Goal: Information Seeking & Learning: Learn about a topic

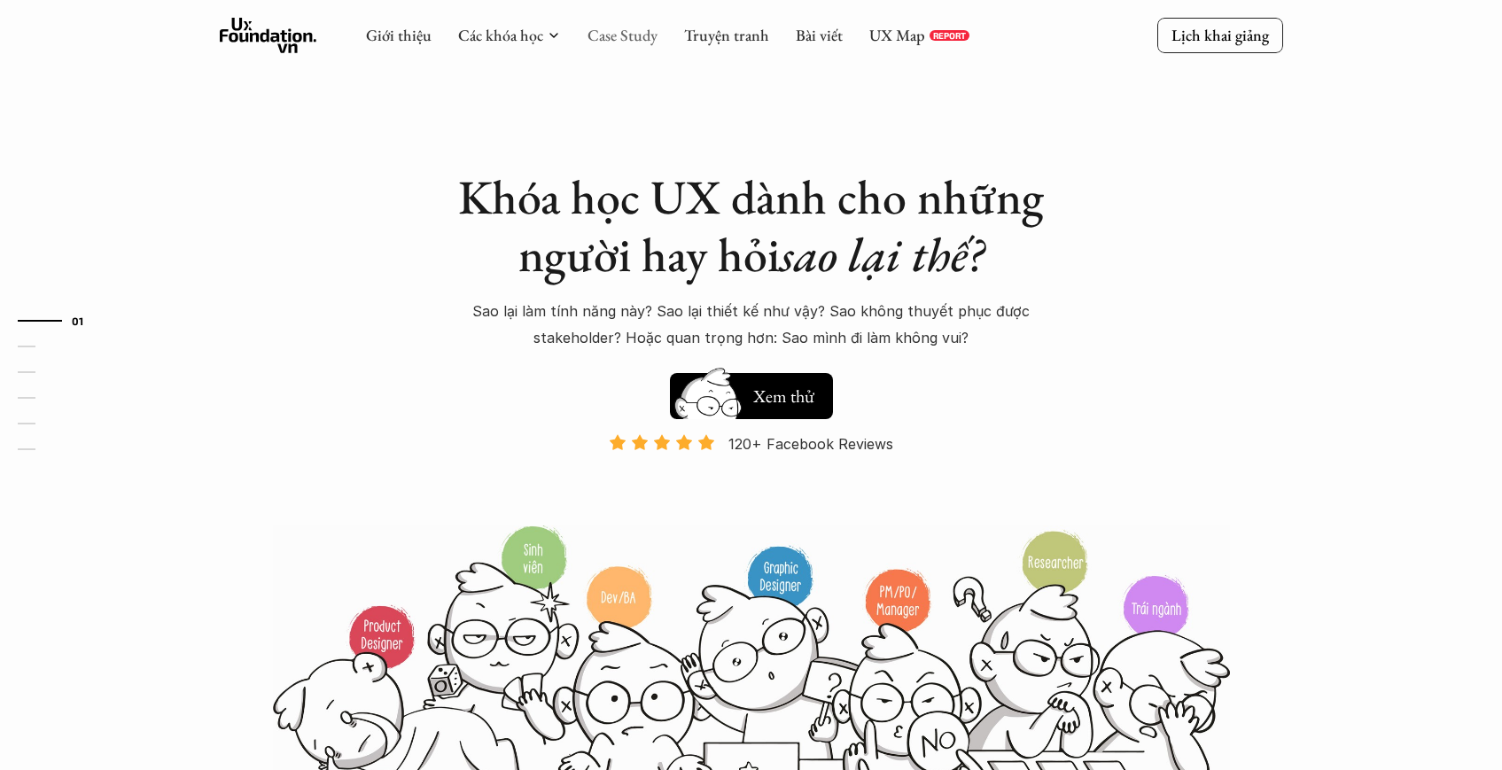
click at [603, 42] on link "Case Study" at bounding box center [622, 35] width 70 height 20
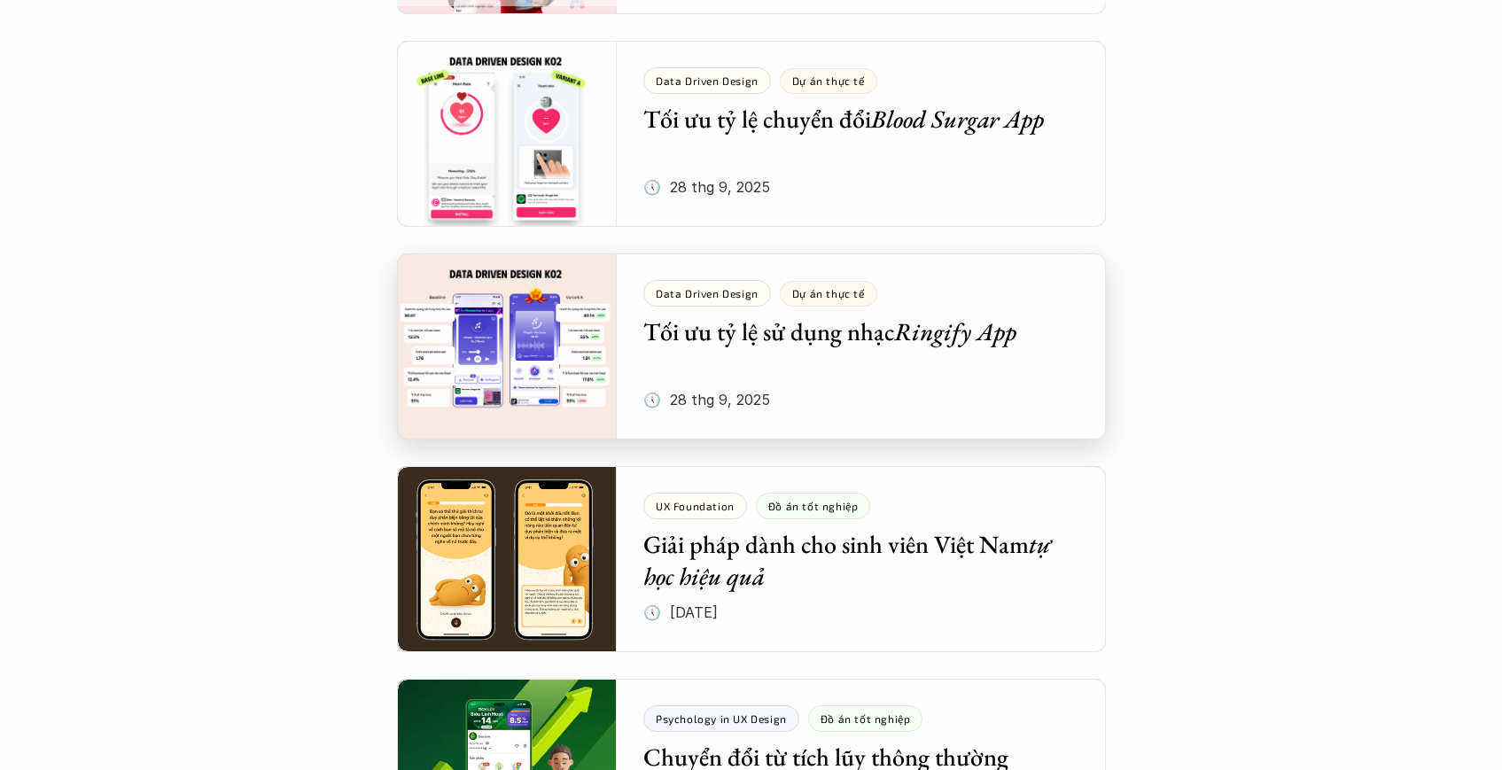
scroll to position [318, 0]
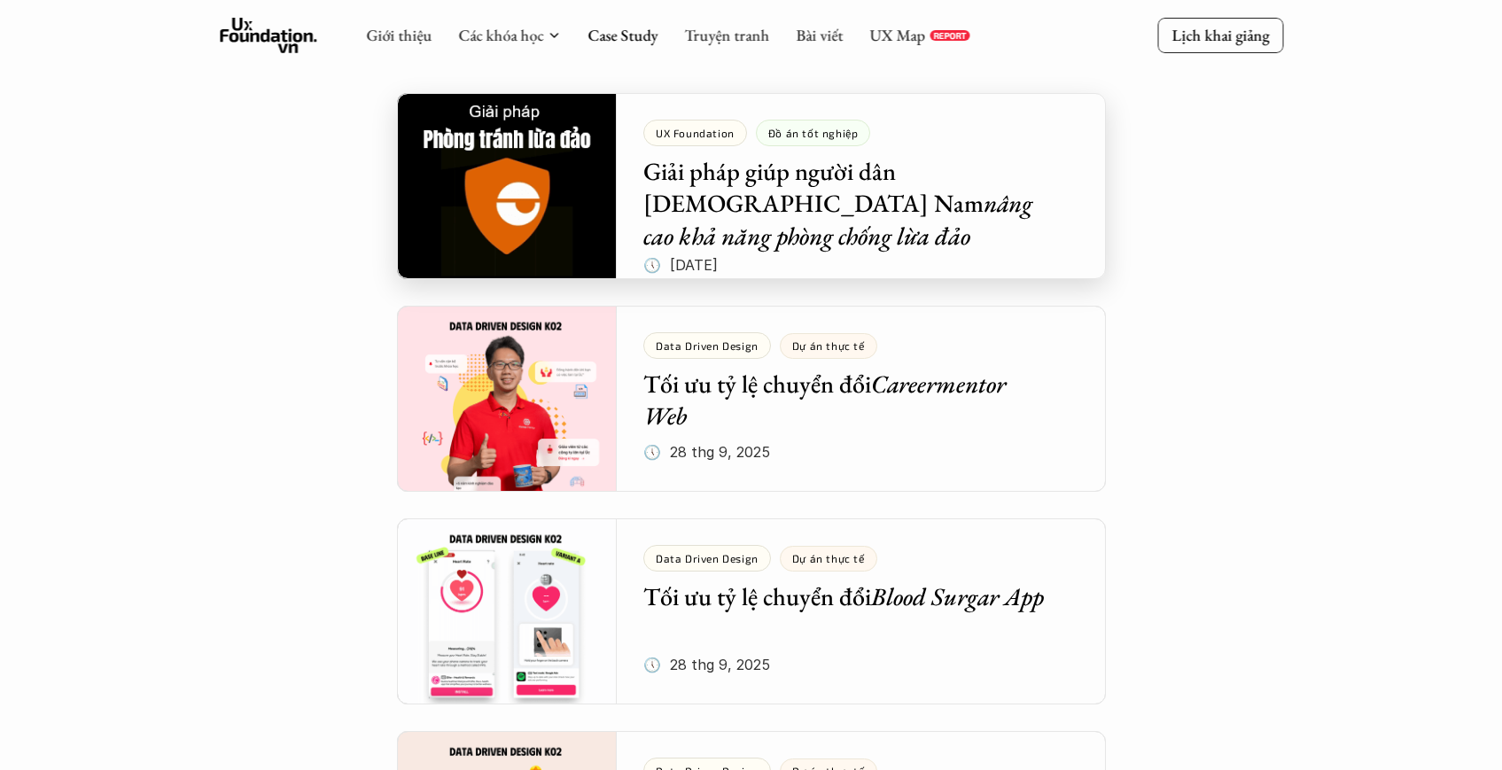
click at [800, 229] on div at bounding box center [751, 186] width 709 height 186
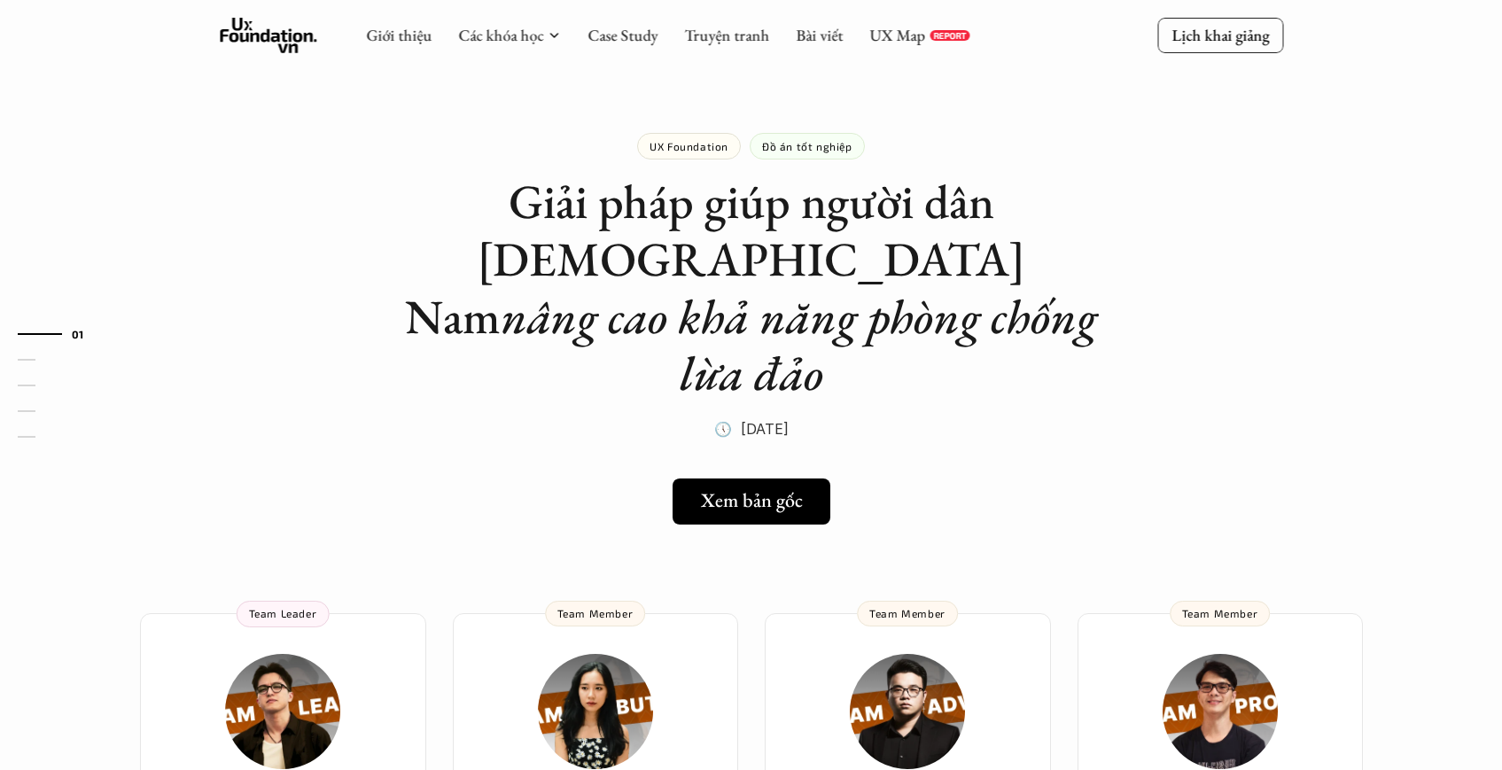
scroll to position [193, 0]
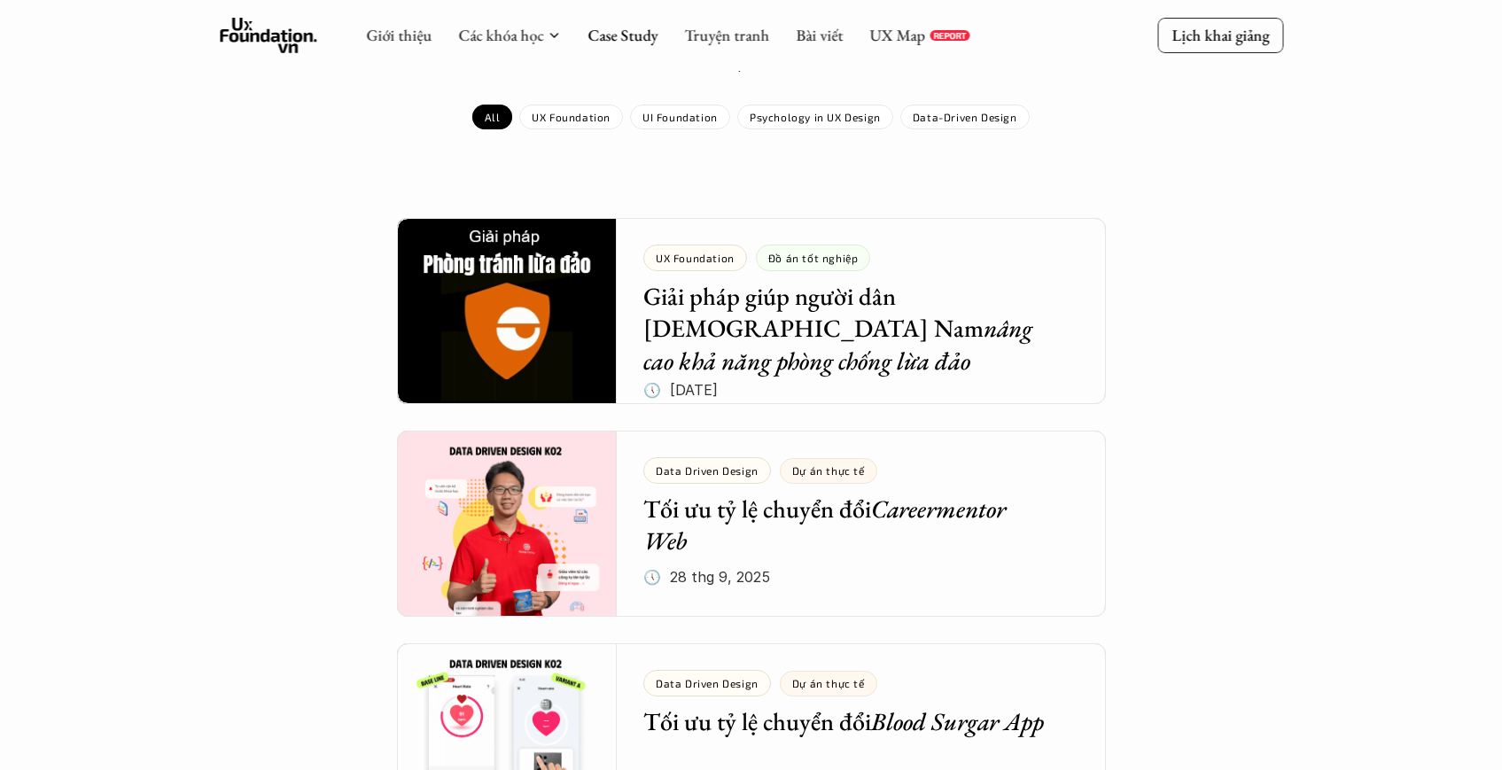
scroll to position [318, 0]
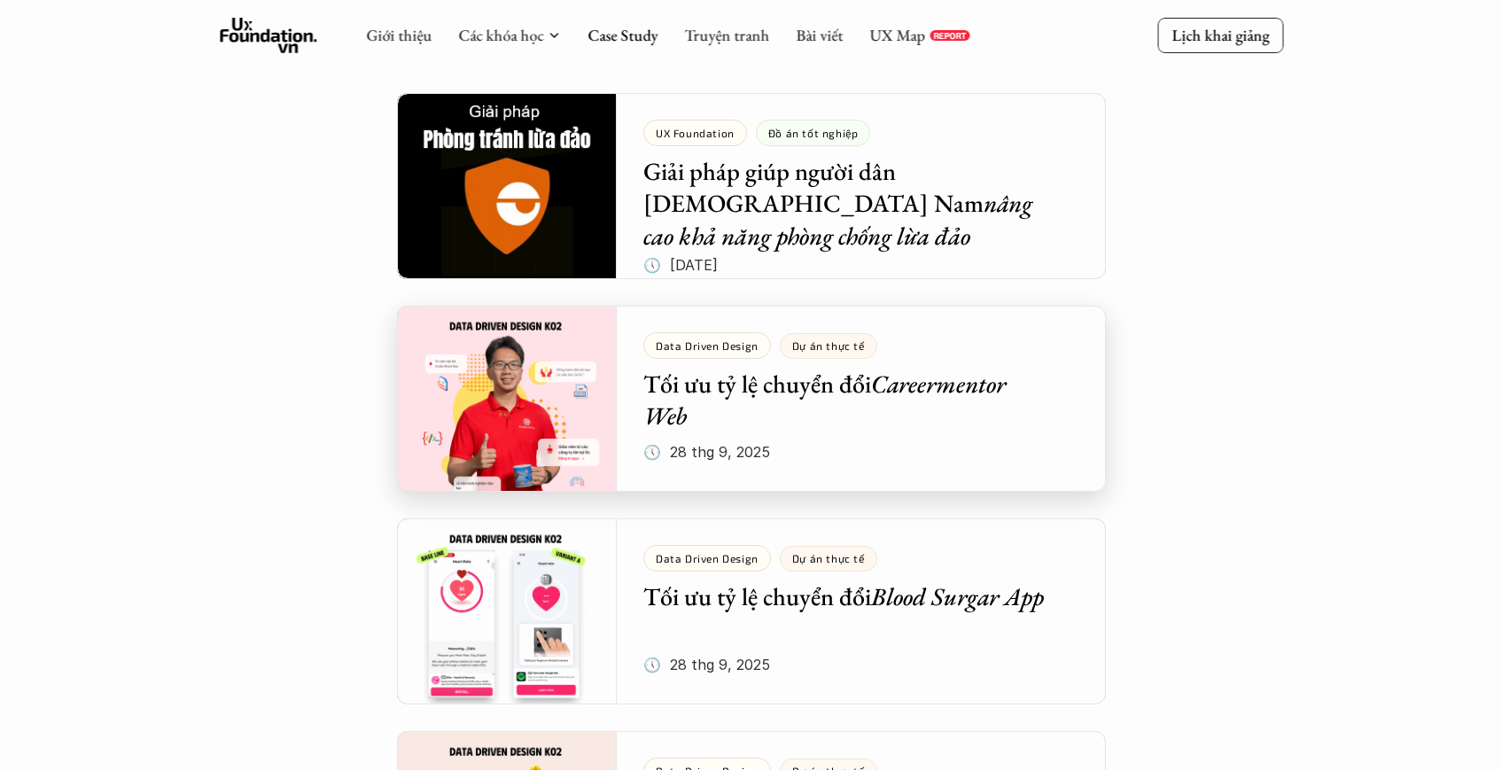
click at [750, 427] on div at bounding box center [751, 399] width 709 height 186
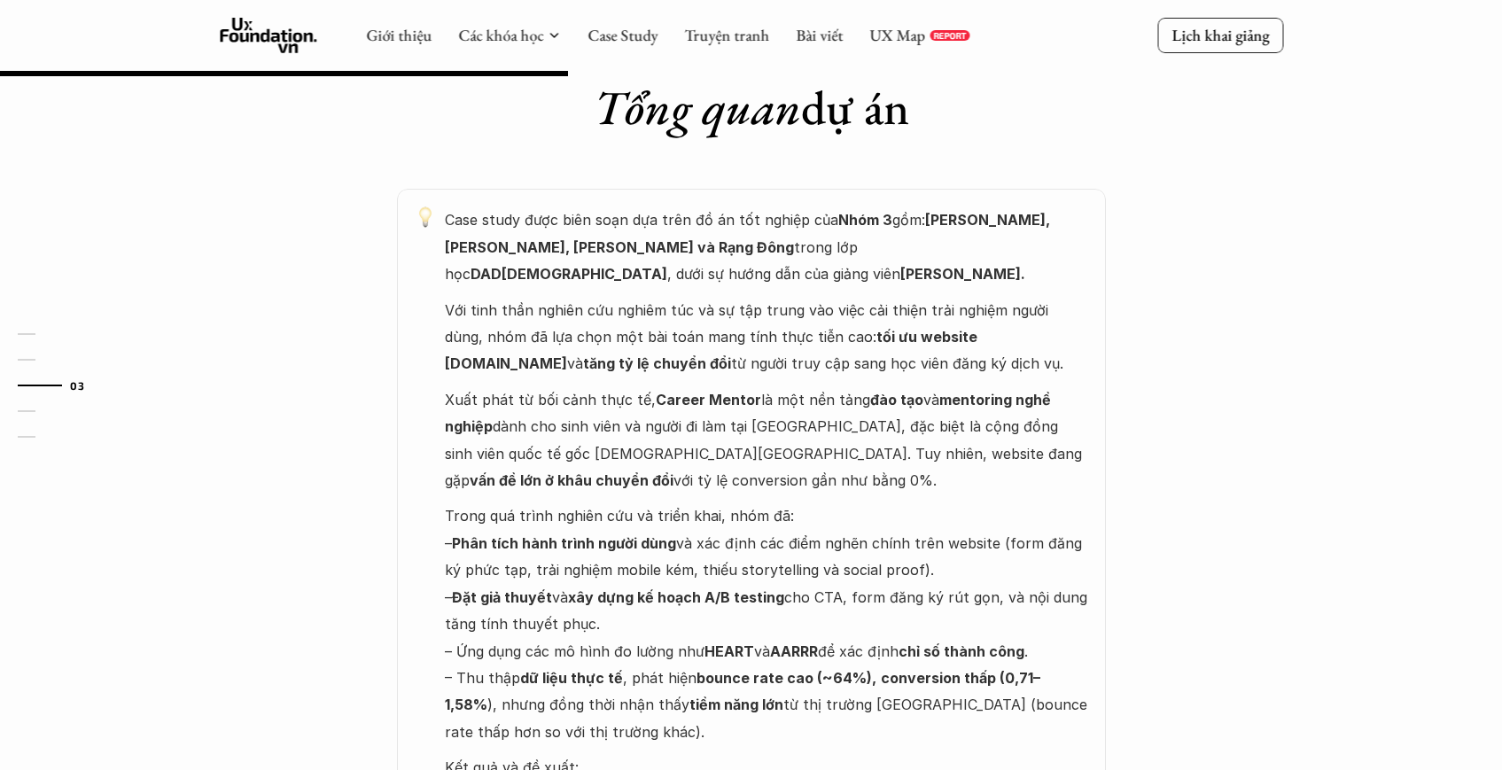
scroll to position [487, 0]
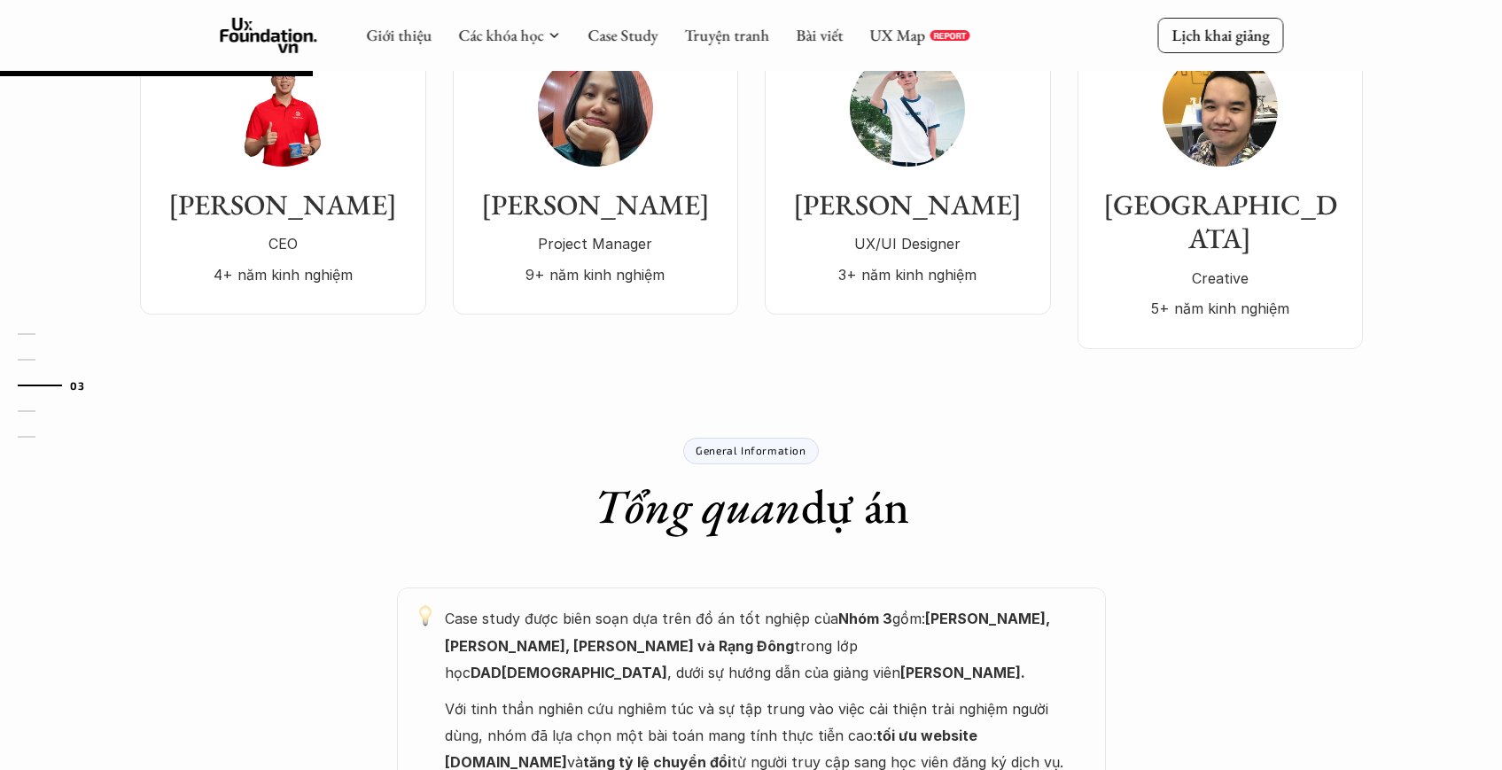
click at [642, 47] on div "Giới thiệu Các khóa học Case Study Truyện tranh Bài viết UX Map REPORT" at bounding box center [667, 35] width 603 height 35
click at [642, 40] on link "Case Study" at bounding box center [622, 35] width 70 height 20
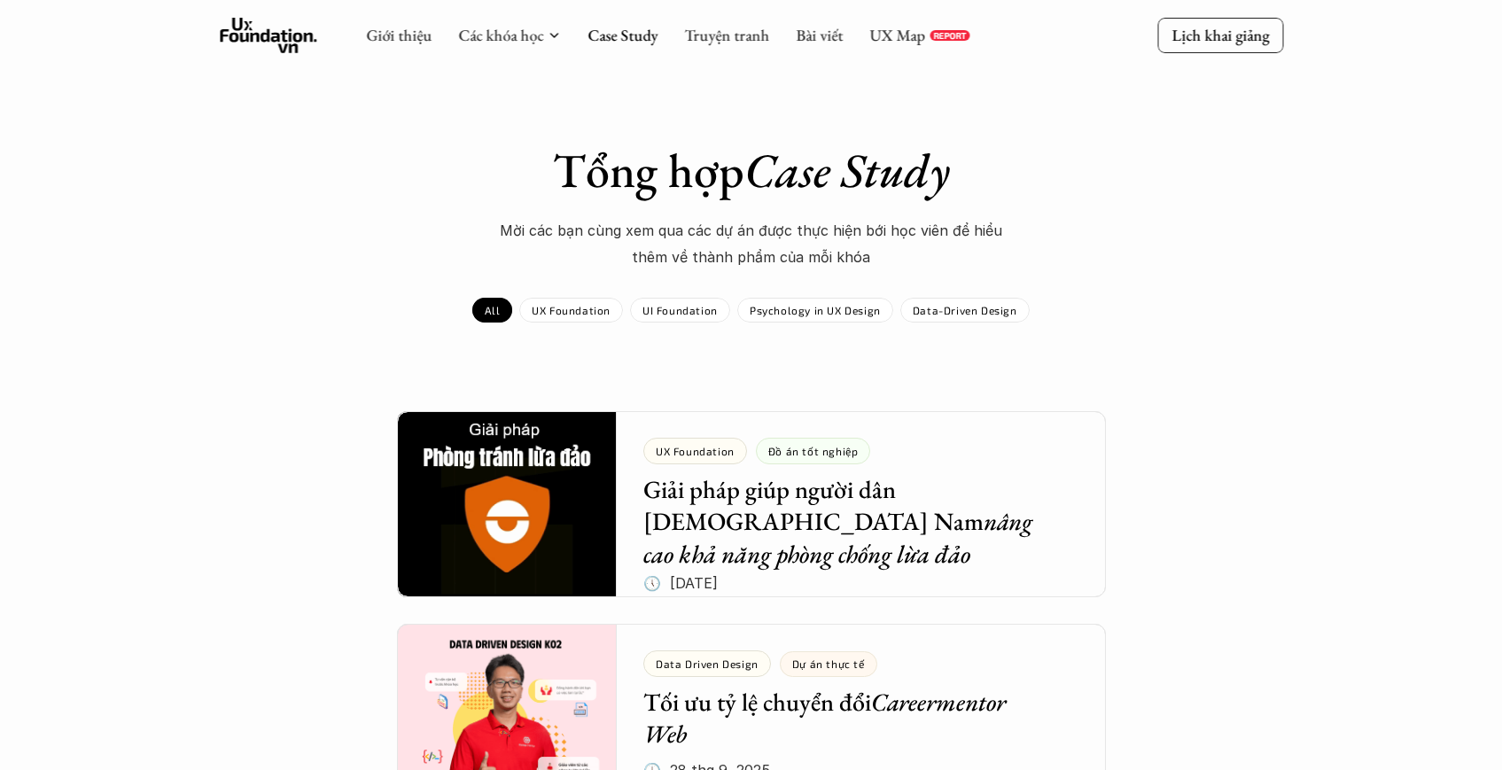
click at [832, 304] on p "Psychology in UX Design" at bounding box center [815, 310] width 131 height 12
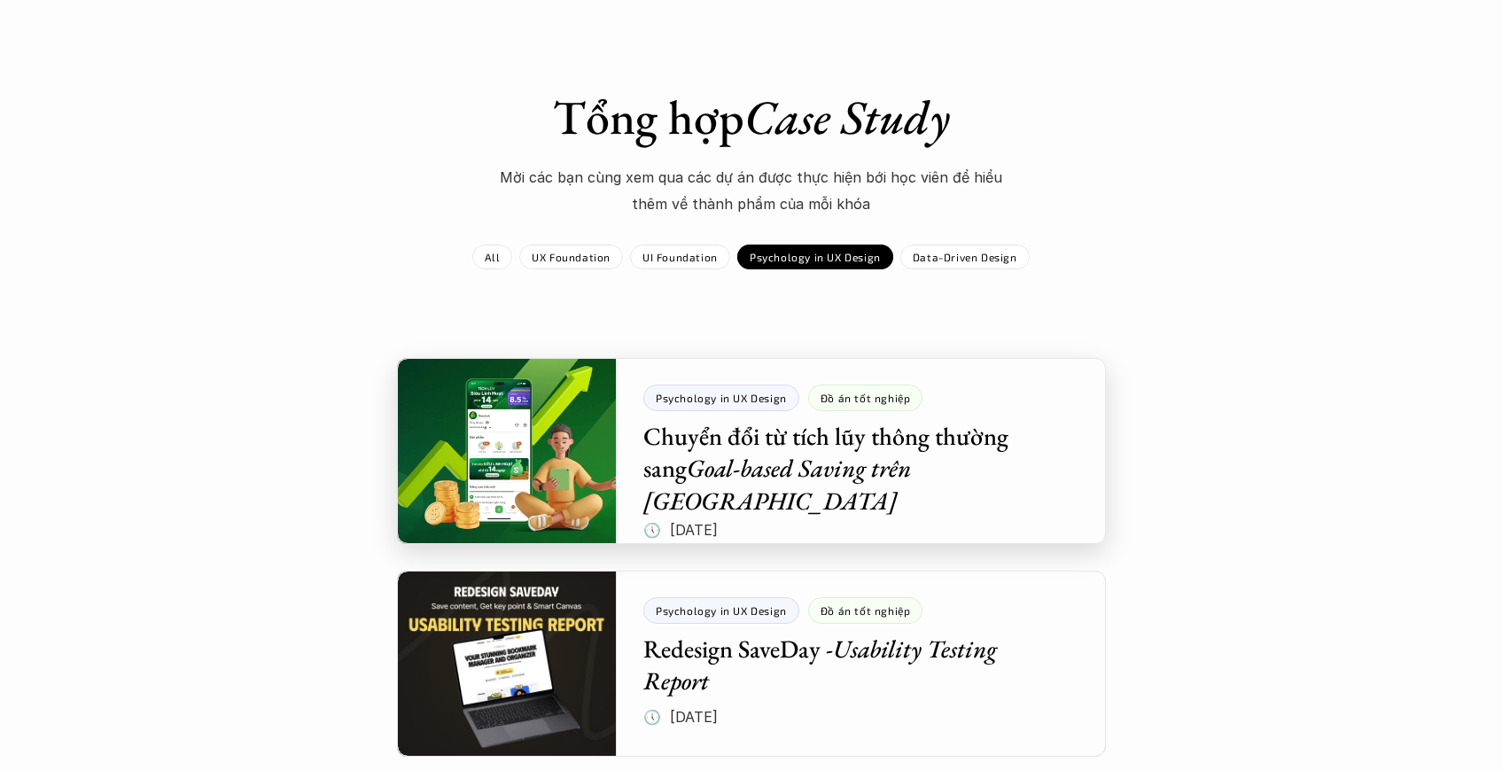
scroll to position [77, 0]
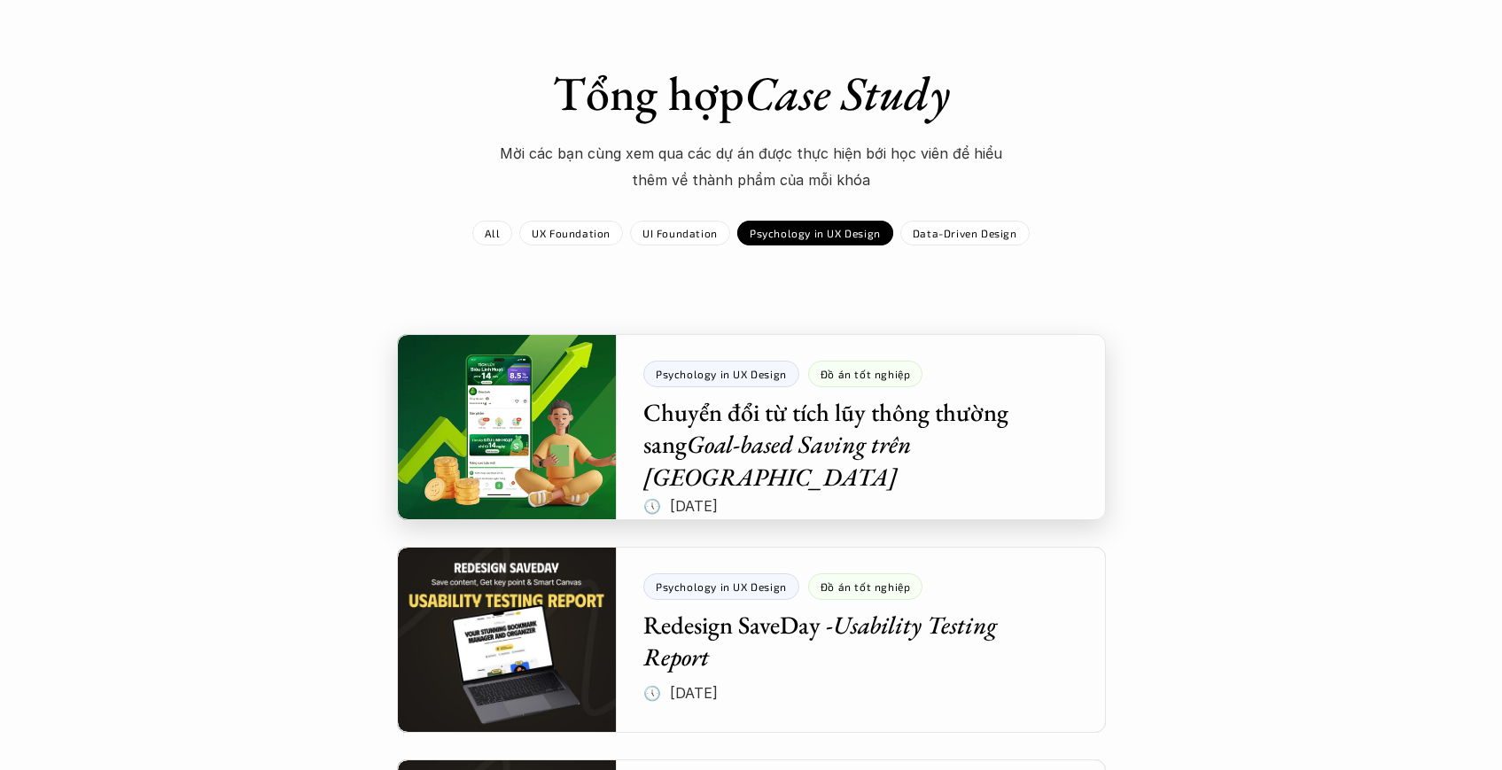
click at [700, 431] on div at bounding box center [751, 427] width 709 height 186
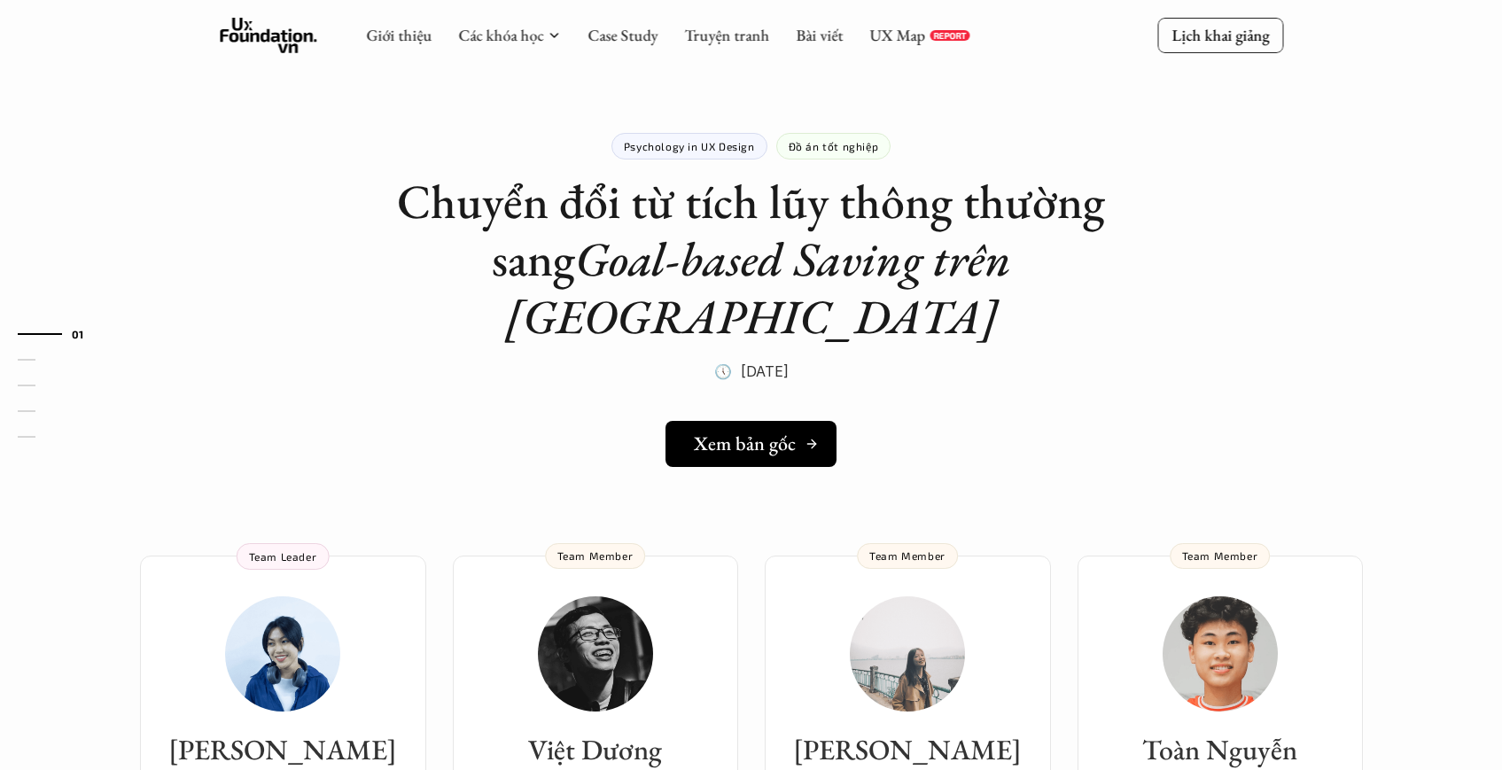
click at [758, 432] on h5 "Xem bản gốc" at bounding box center [745, 443] width 102 height 23
